Goal: Find specific page/section: Find specific page/section

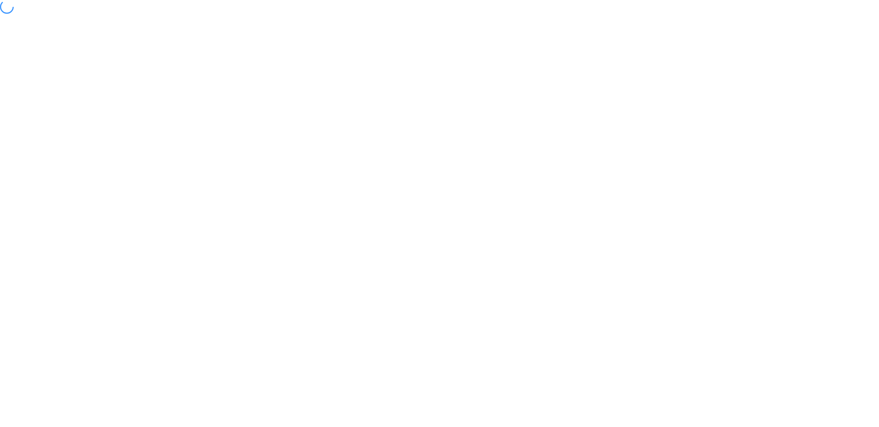
select select "*"
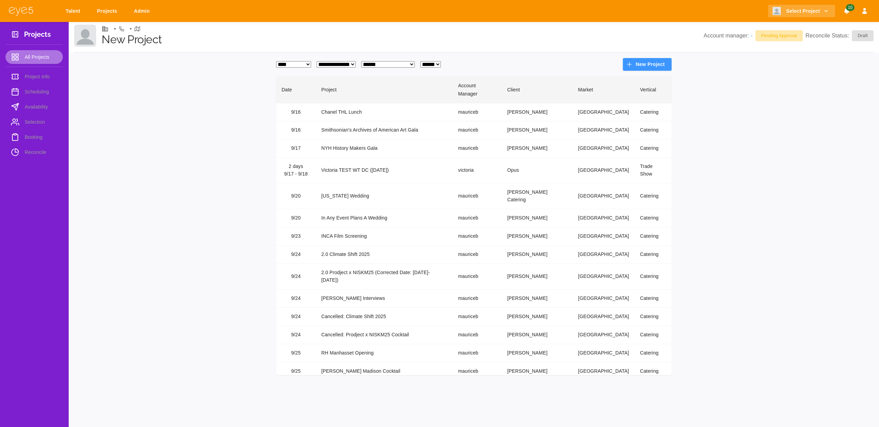
click at [37, 52] on link "All Projects" at bounding box center [33, 57] width 57 height 14
click at [34, 75] on li "Project Info" at bounding box center [33, 77] width 57 height 14
click at [67, 11] on link "Talent" at bounding box center [74, 11] width 26 height 13
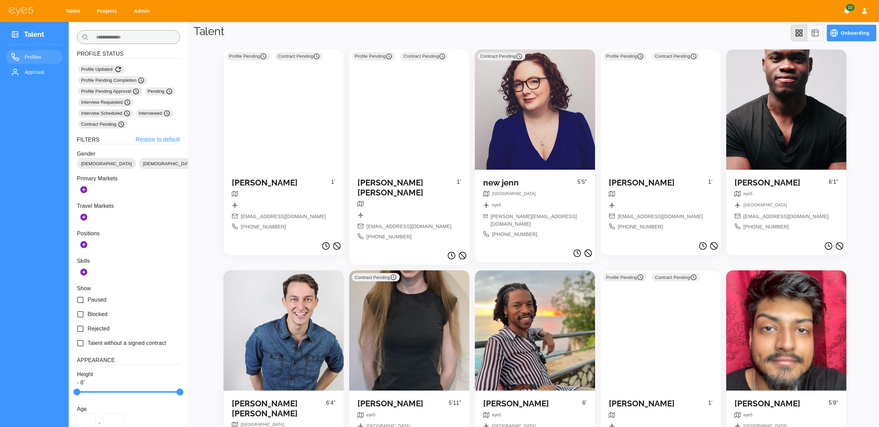
click at [132, 36] on input "text" at bounding box center [135, 37] width 89 height 14
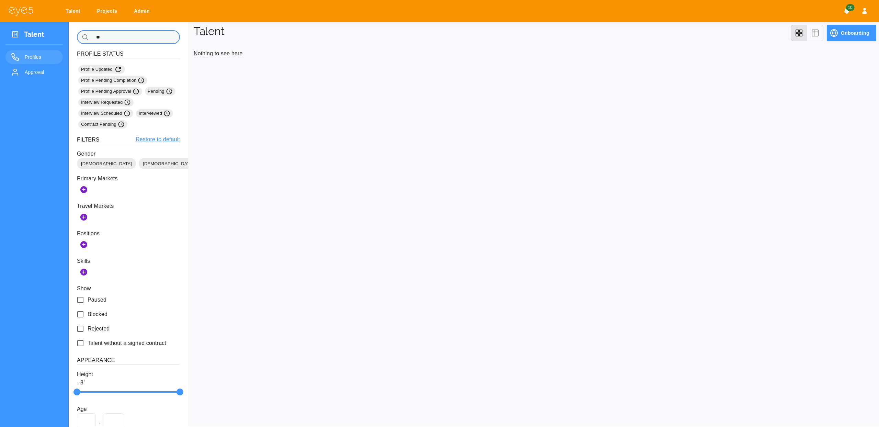
type input "*"
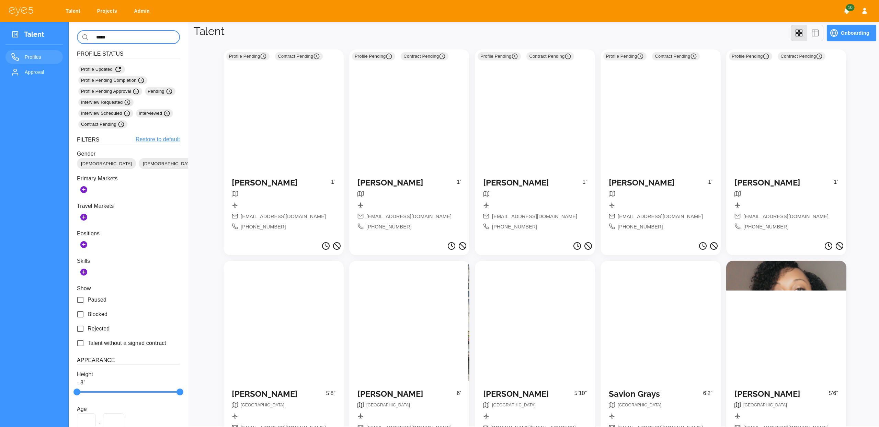
type input "******"
